Goal: Navigation & Orientation: Go to known website

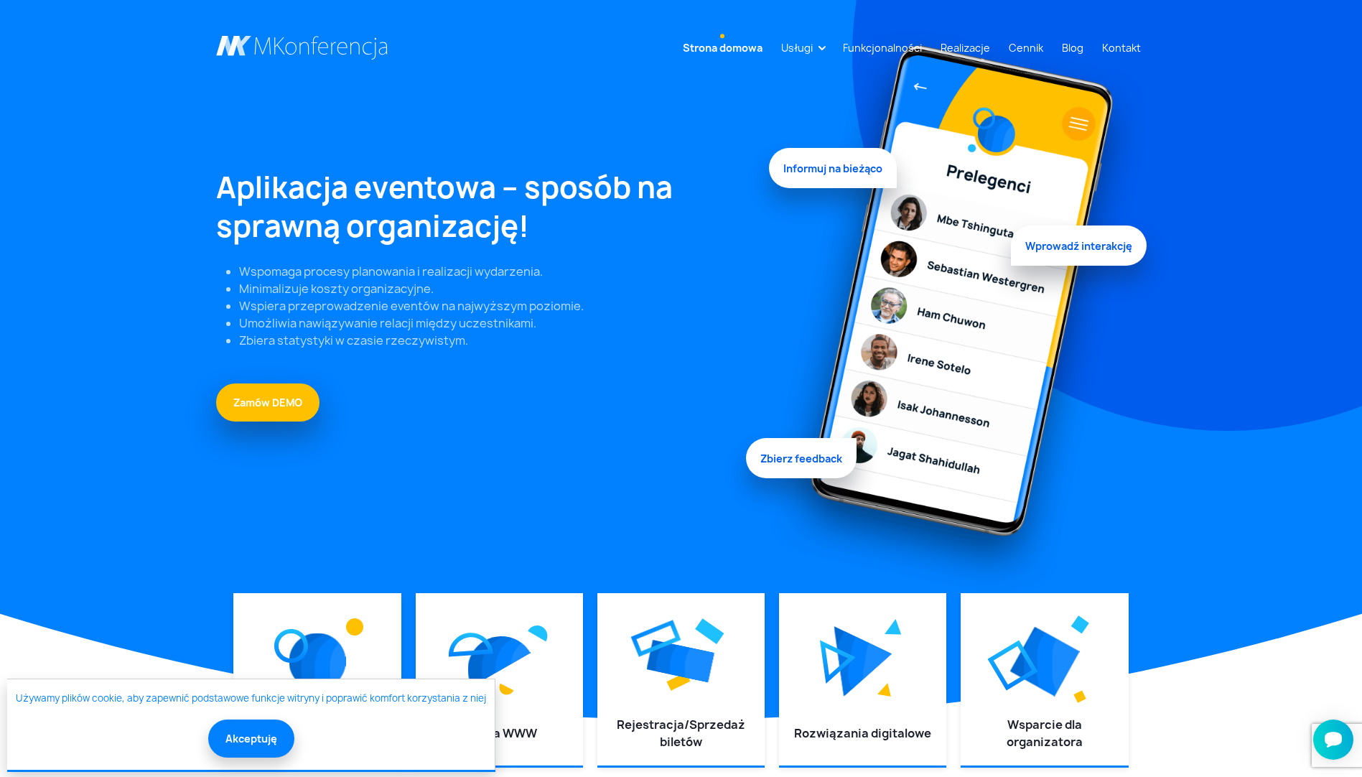
scroll to position [215, 0]
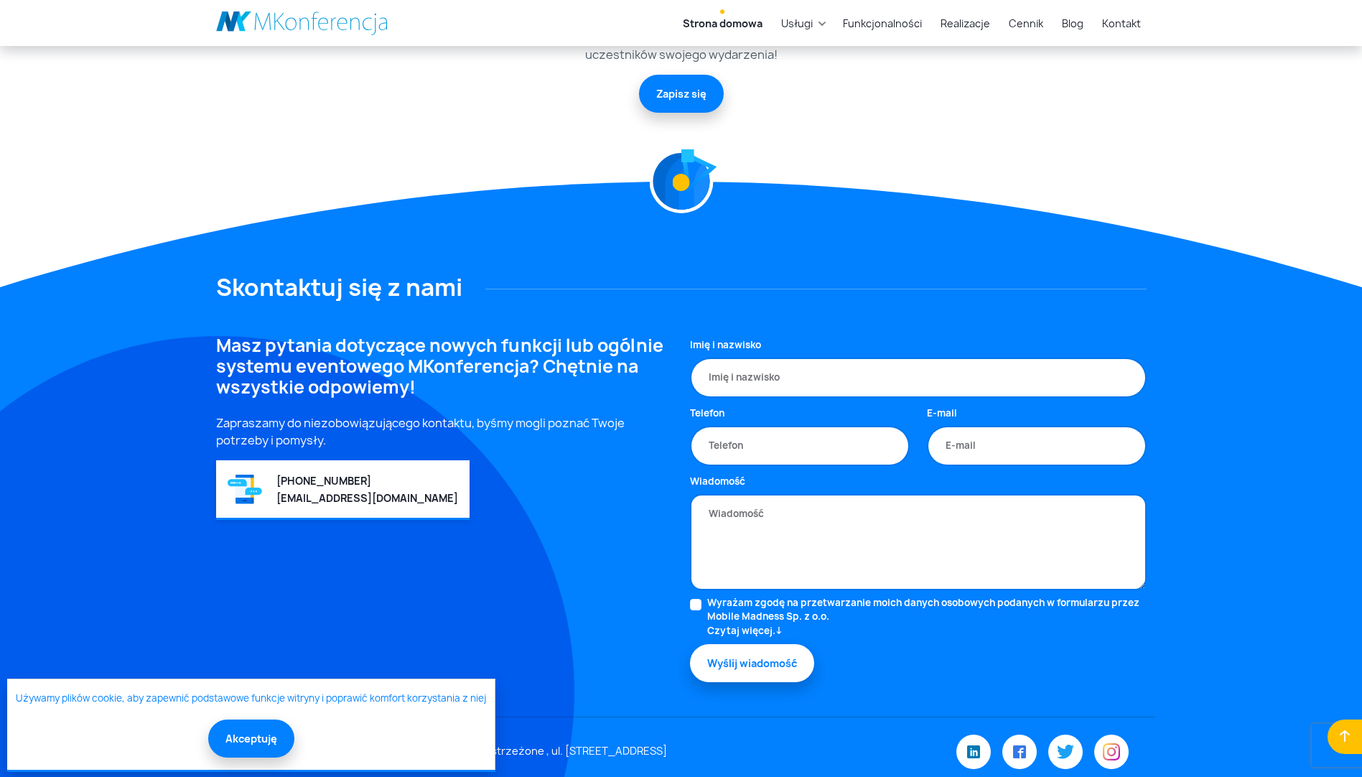
scroll to position [3818, 0]
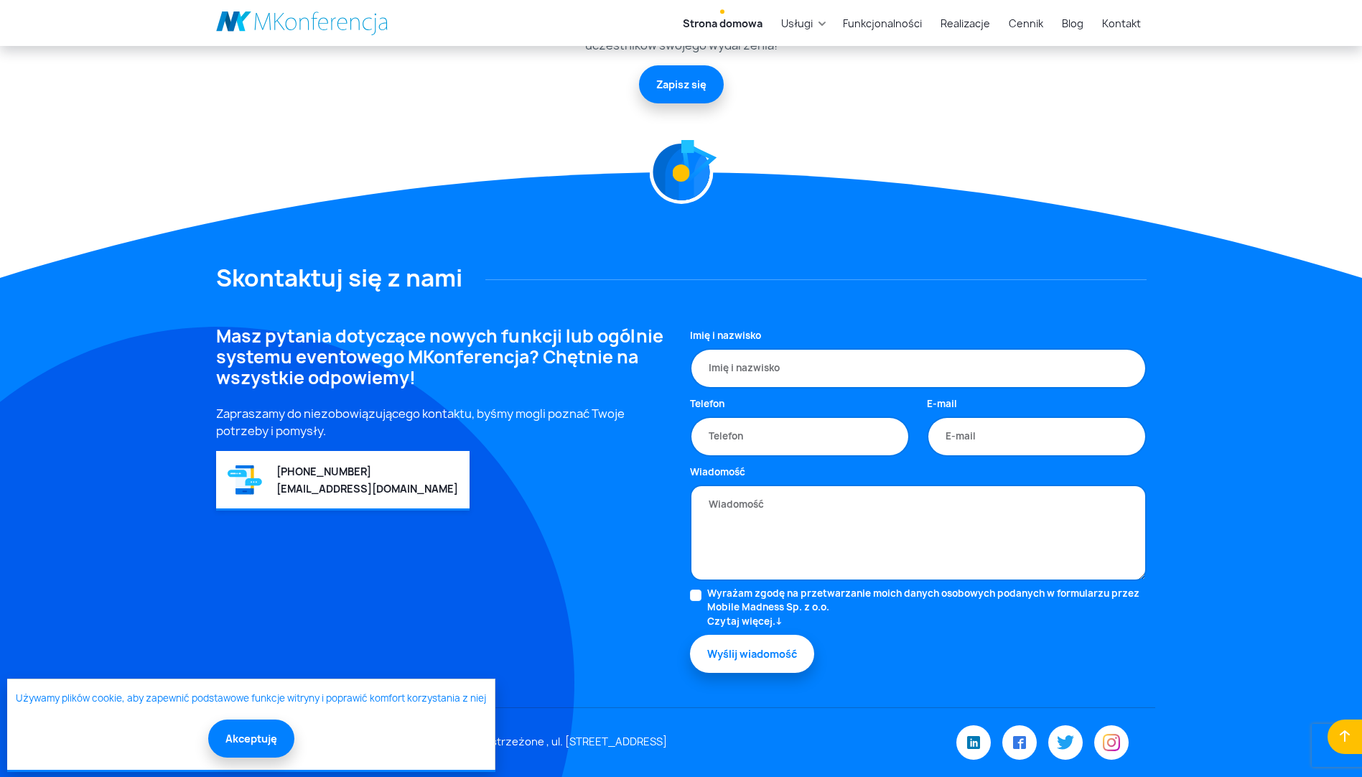
click at [251, 737] on button "Akceptuję" at bounding box center [251, 739] width 86 height 38
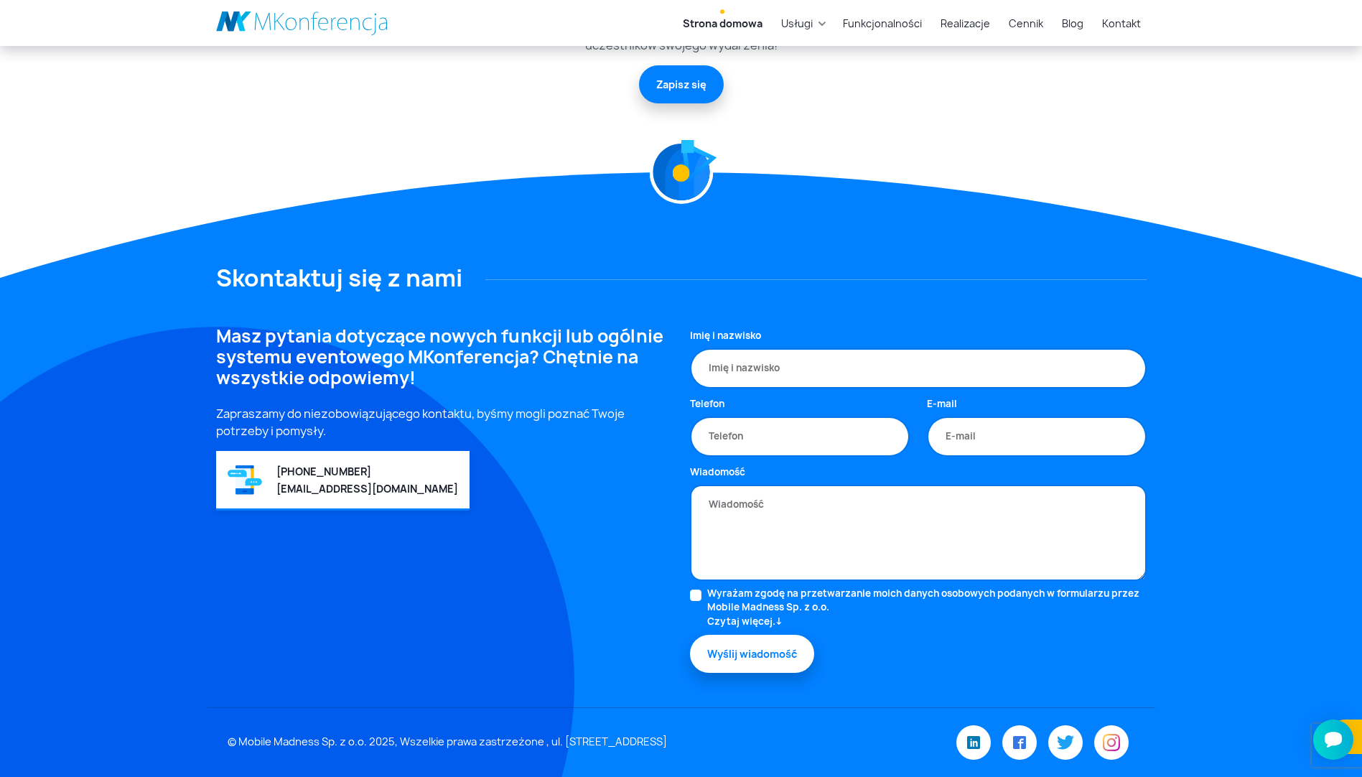
scroll to position [0, 0]
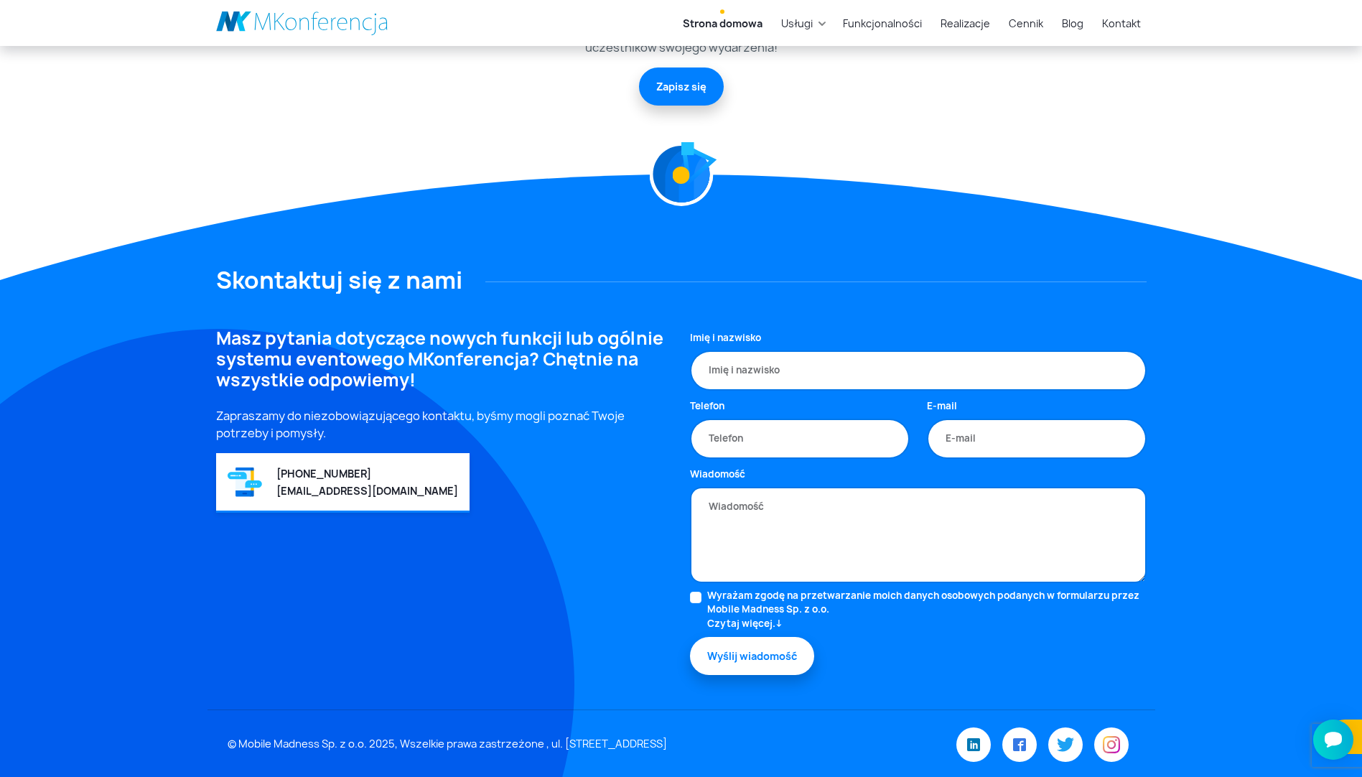
scroll to position [3818, 0]
